Goal: Task Accomplishment & Management: Manage account settings

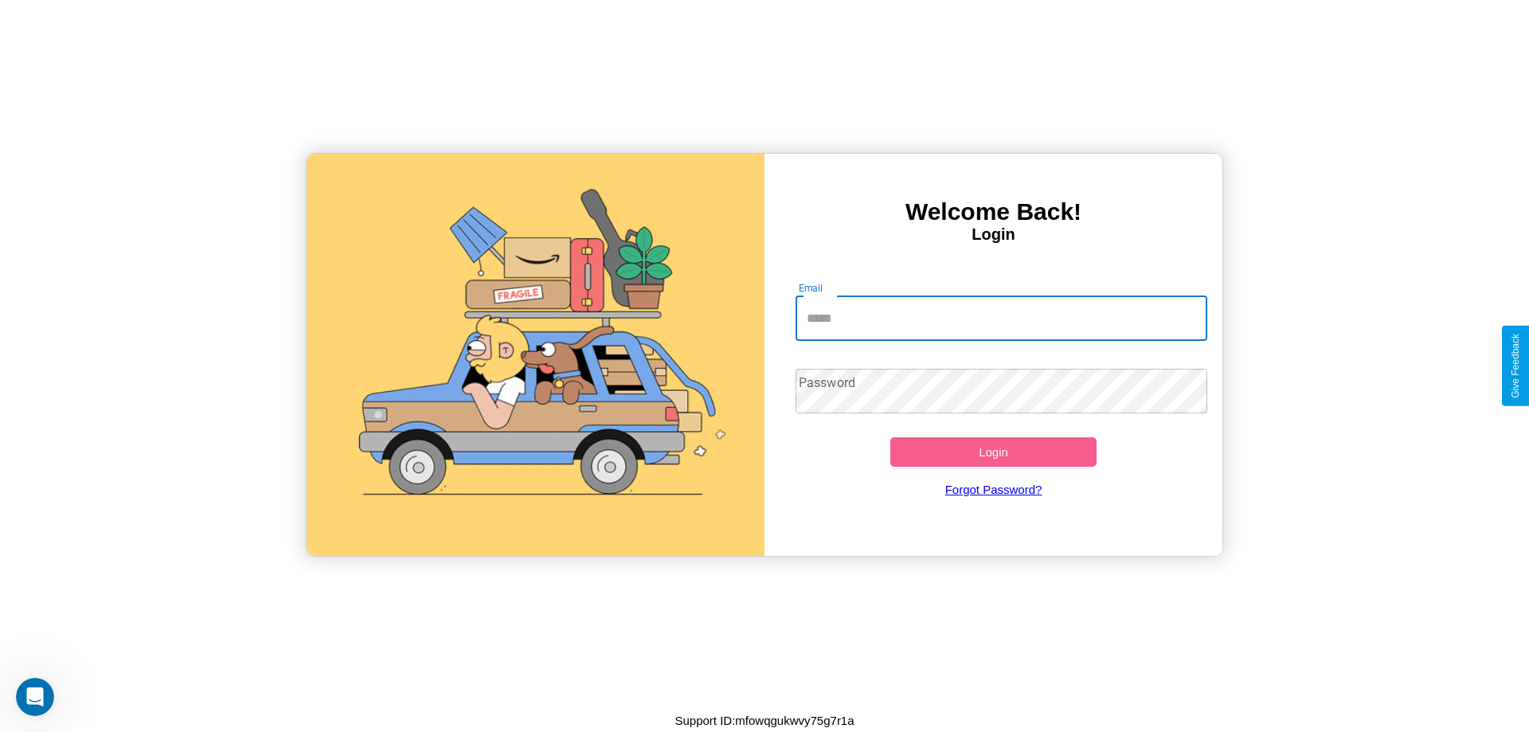
click at [1001, 318] on input "Email" at bounding box center [1001, 318] width 412 height 45
type input "**********"
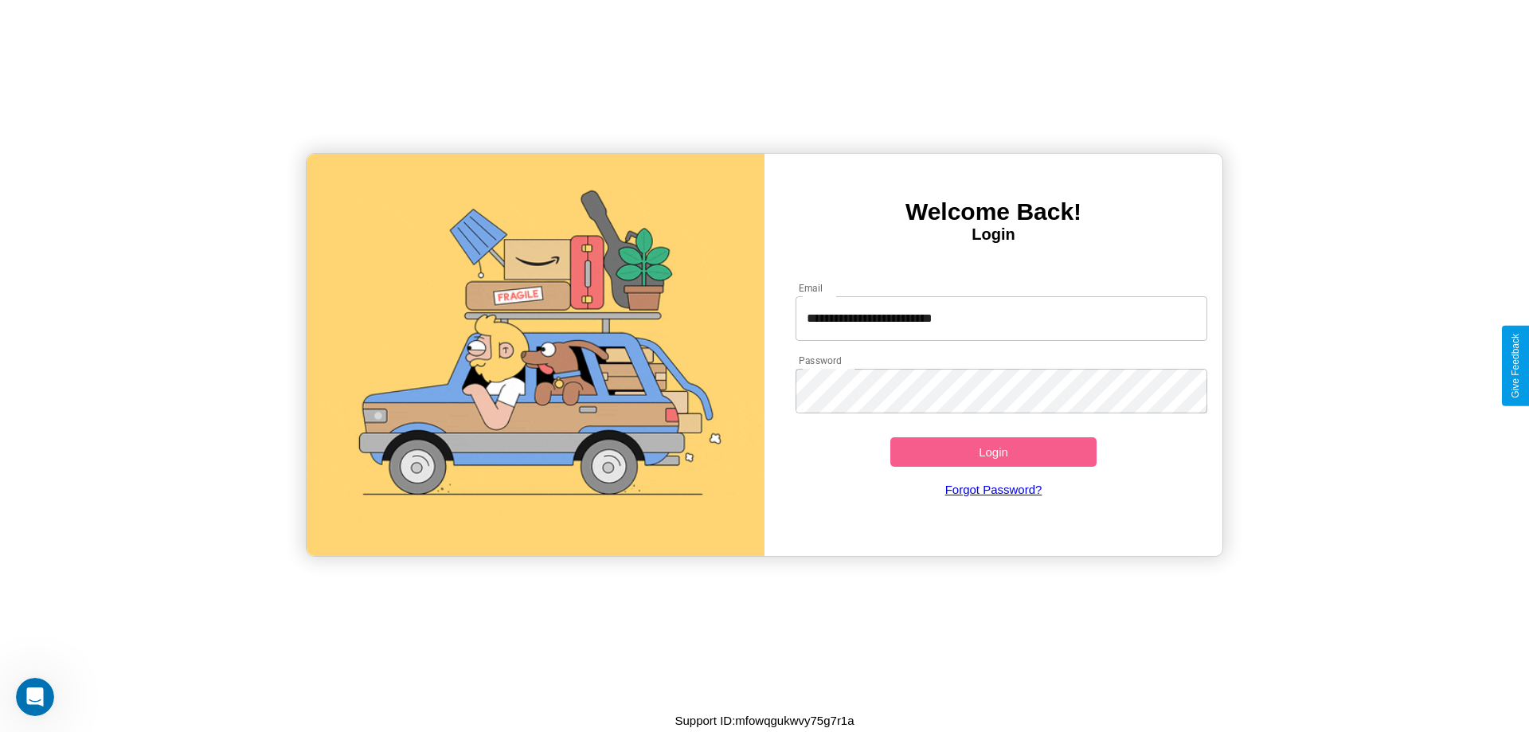
click at [993, 451] on button "Login" at bounding box center [993, 451] width 206 height 29
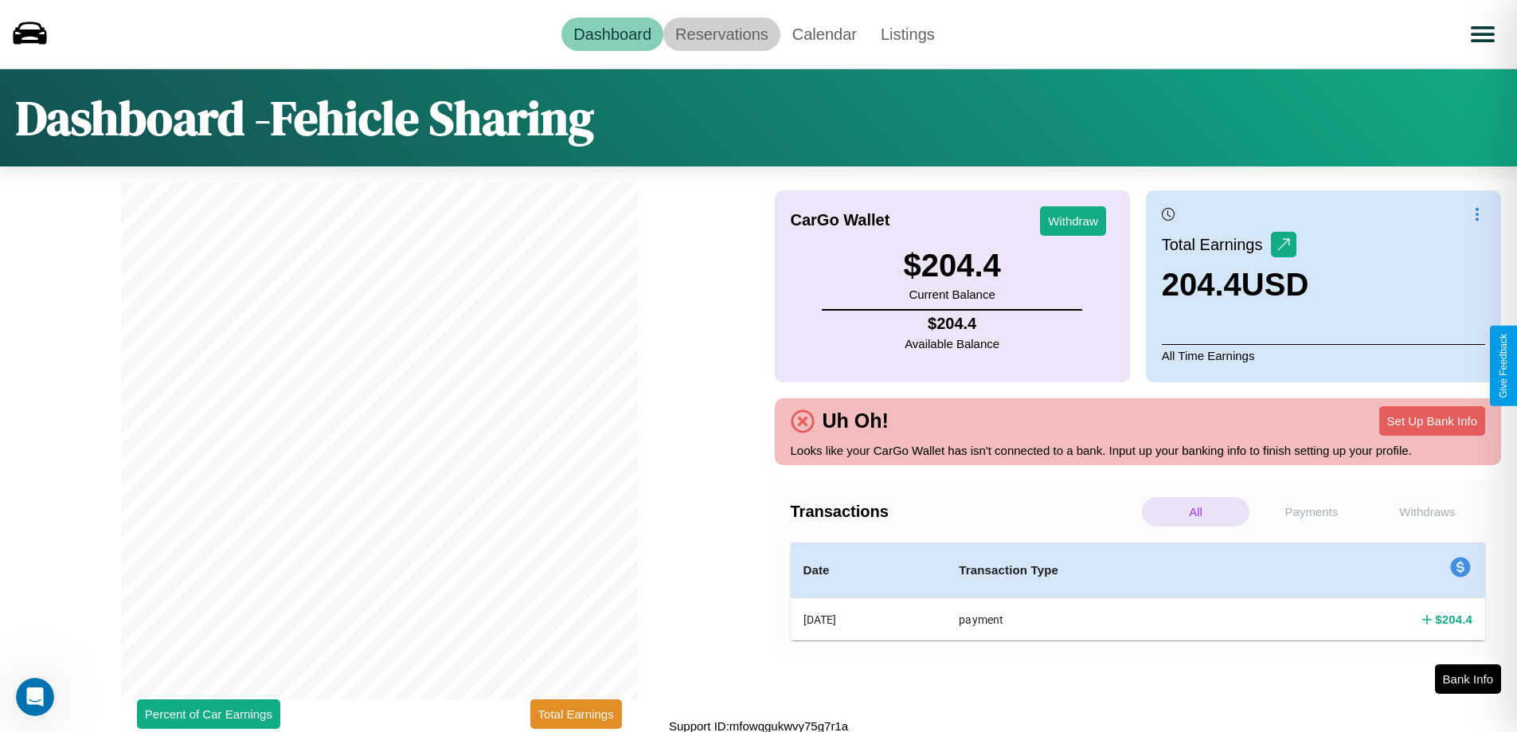
click at [721, 33] on link "Reservations" at bounding box center [721, 34] width 117 height 33
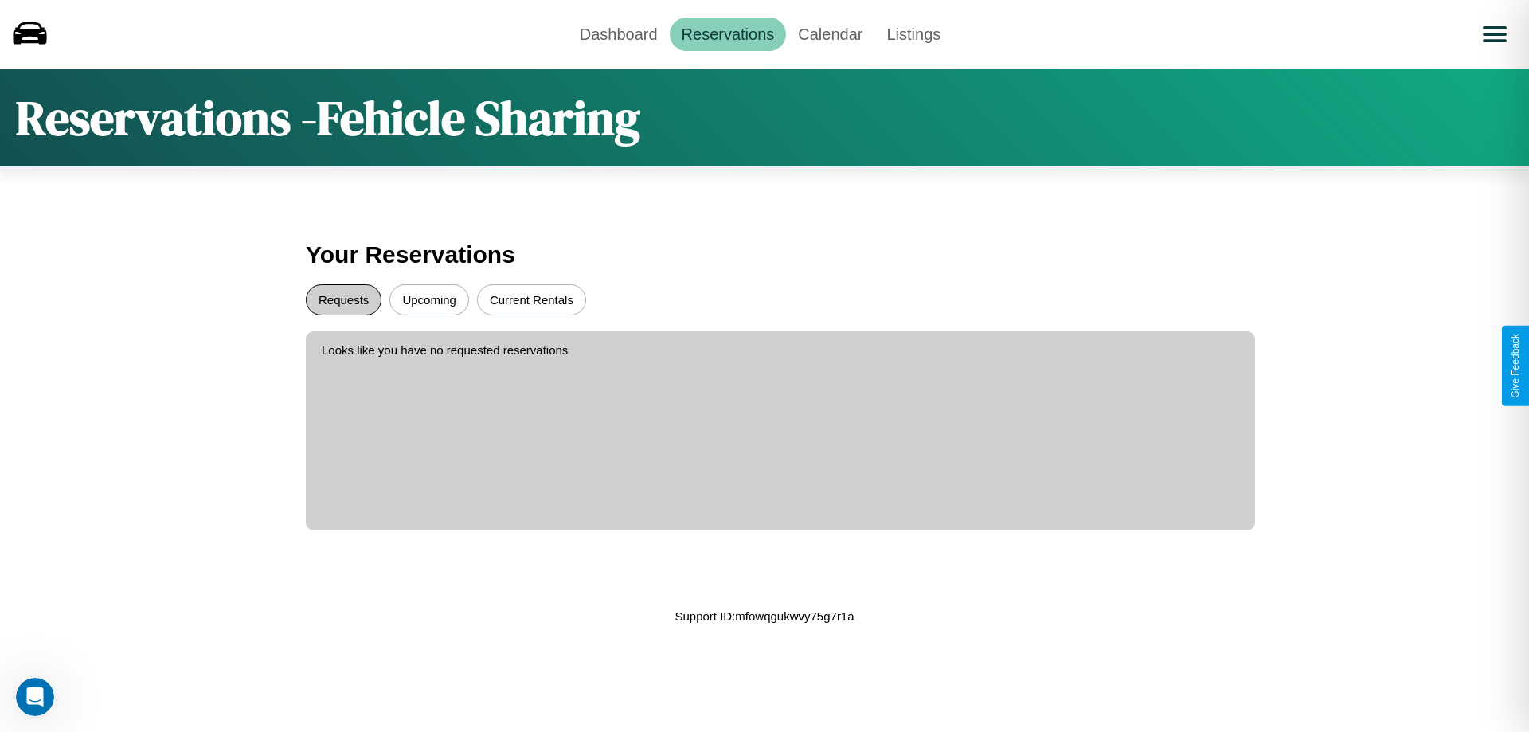
click at [343, 299] on button "Requests" at bounding box center [344, 299] width 76 height 31
click at [531, 299] on button "Current Rentals" at bounding box center [531, 299] width 109 height 31
click at [830, 33] on link "Calendar" at bounding box center [830, 34] width 88 height 33
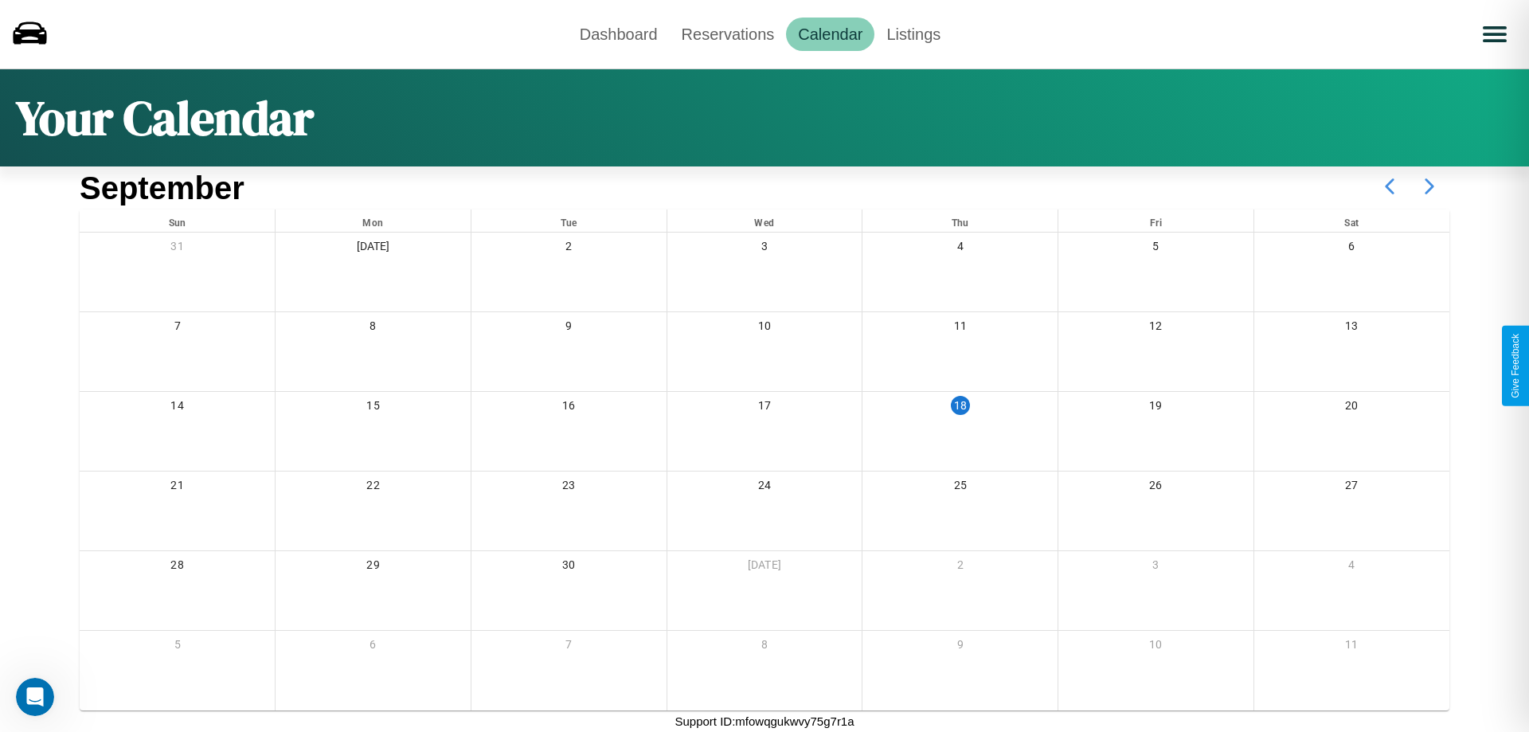
click at [1429, 186] on icon at bounding box center [1429, 186] width 40 height 40
